Goal: Check status

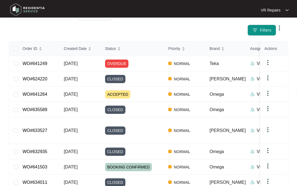
scroll to position [70, 0]
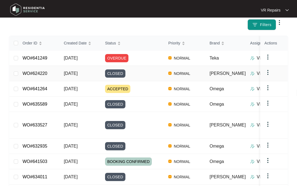
click at [42, 72] on link "WO#624220" at bounding box center [35, 73] width 25 height 5
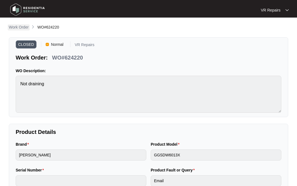
click at [16, 26] on p "Work Order" at bounding box center [19, 26] width 20 height 5
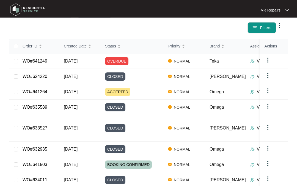
scroll to position [68, 0]
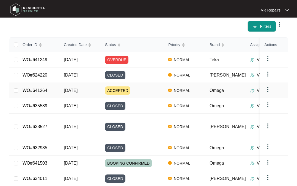
click at [37, 88] on link "WO#641264" at bounding box center [35, 90] width 25 height 5
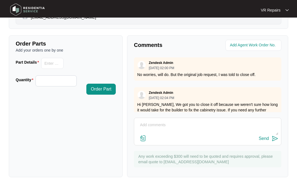
scroll to position [243, 0]
click at [219, 93] on div "Zendesk Admin [DATE] 02:04 PM" at bounding box center [207, 95] width 141 height 9
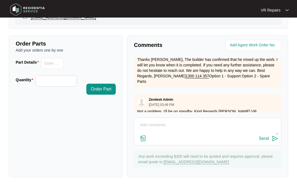
scroll to position [179, 0]
